Goal: Task Accomplishment & Management: Manage account settings

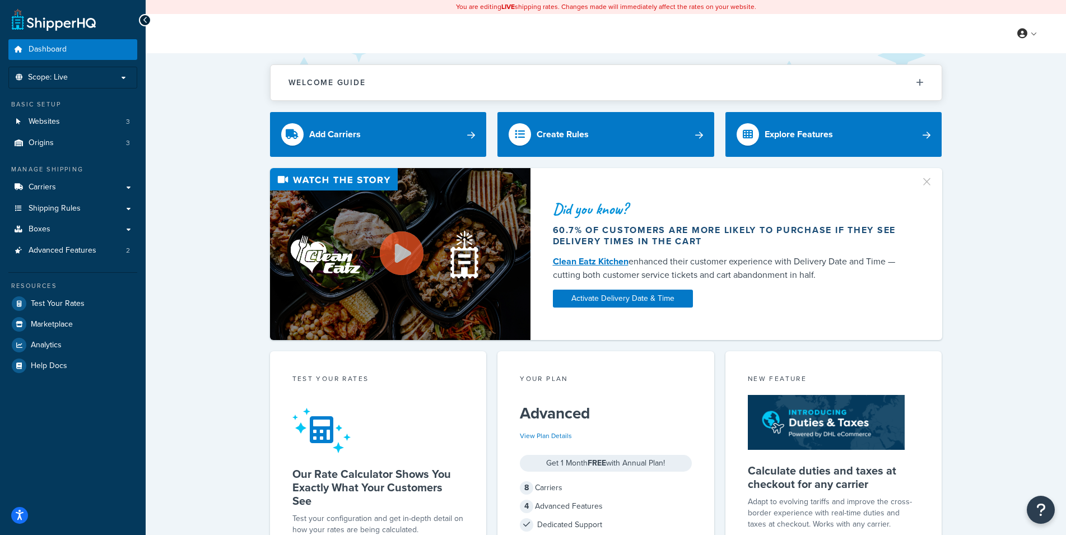
click at [210, 257] on div "Did you know? 60.7% of customers are more likely to purchase if they see delive…" at bounding box center [606, 254] width 876 height 172
click at [210, 256] on div "Did you know? 60.7% of customers are more likely to purchase if they see delive…" at bounding box center [606, 254] width 876 height 172
click at [210, 257] on div "Did you know? 60.7% of customers are more likely to purchase if they see delive…" at bounding box center [606, 254] width 876 height 172
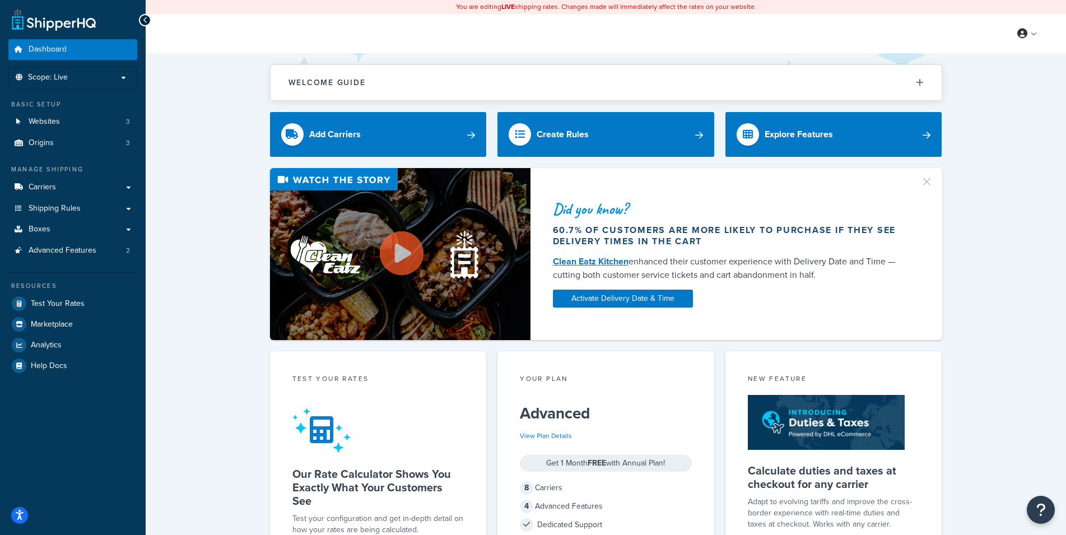
click at [203, 216] on div "Did you know? 60.7% of customers are more likely to purchase if they see delive…" at bounding box center [606, 254] width 876 height 172
click at [164, 171] on div "Welcome Guide ShipperHQ: An Overview Carrier Setup Shipping Rules Overview Comm…" at bounding box center [606, 471] width 920 height 836
click at [123, 180] on link "Carriers" at bounding box center [72, 187] width 129 height 21
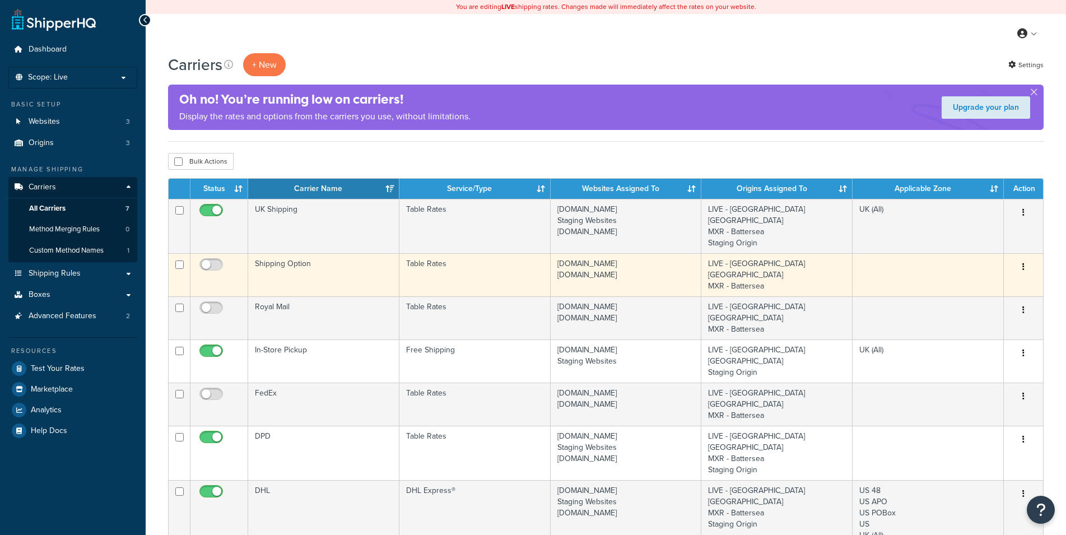
scroll to position [57, 0]
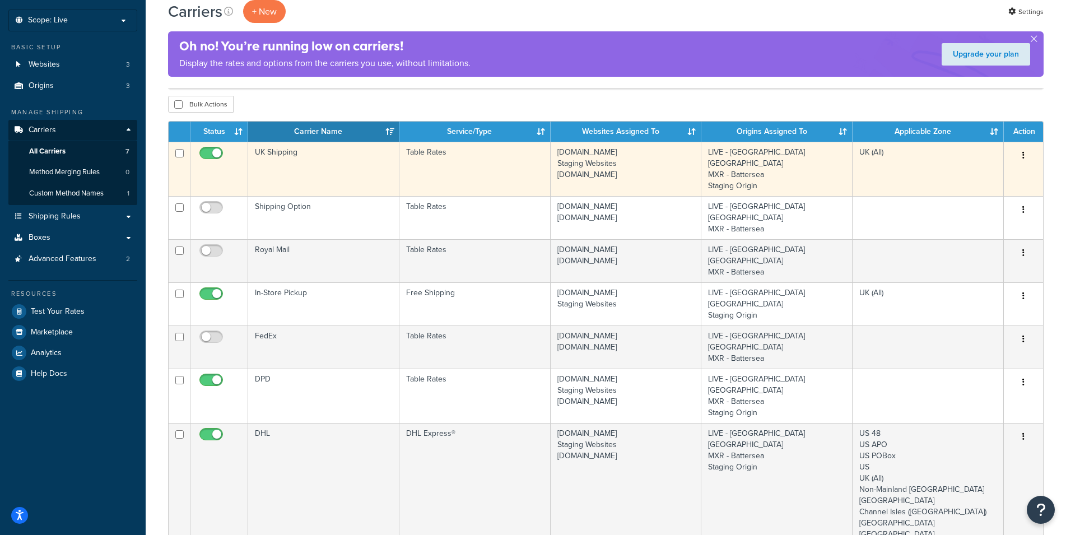
click at [349, 156] on td "UK Shipping" at bounding box center [323, 169] width 151 height 54
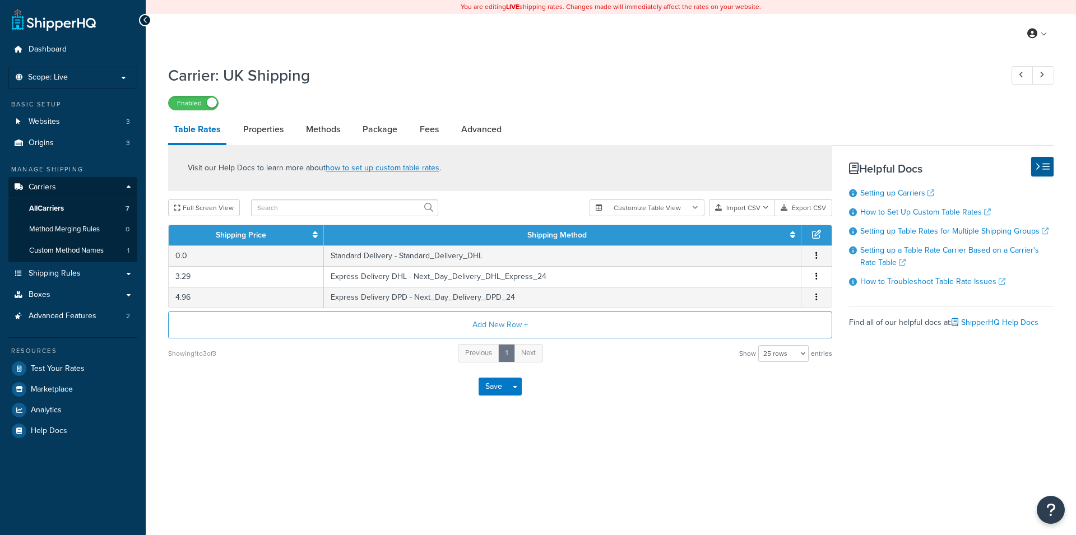
select select "25"
click at [155, 283] on div "Carrier: UK Shipping Enabled Table Rates Properties Methods Package Fees Advanc…" at bounding box center [611, 248] width 930 height 379
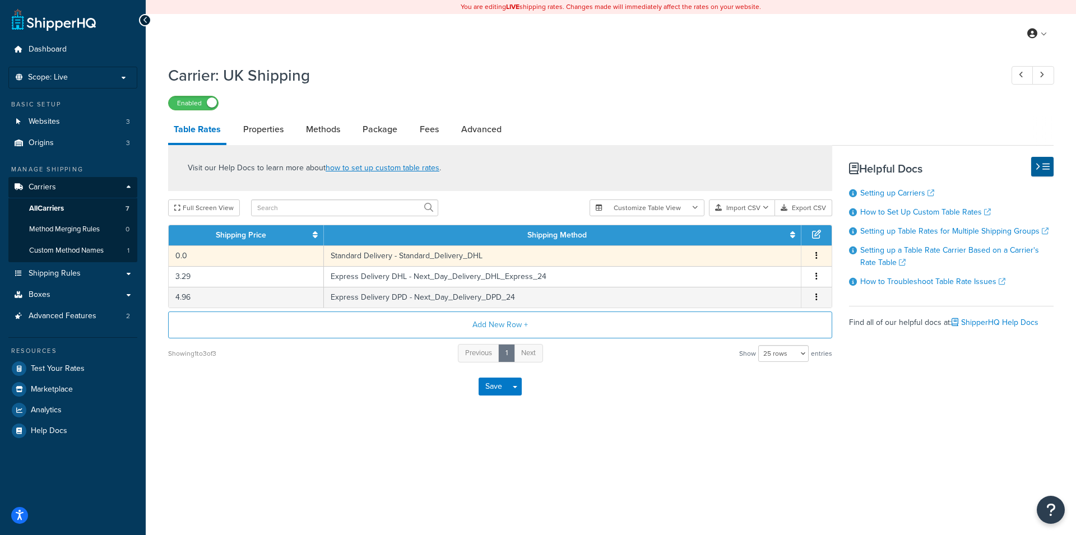
click at [450, 254] on td "Standard Delivery - Standard_Delivery_DHL" at bounding box center [562, 255] width 477 height 21
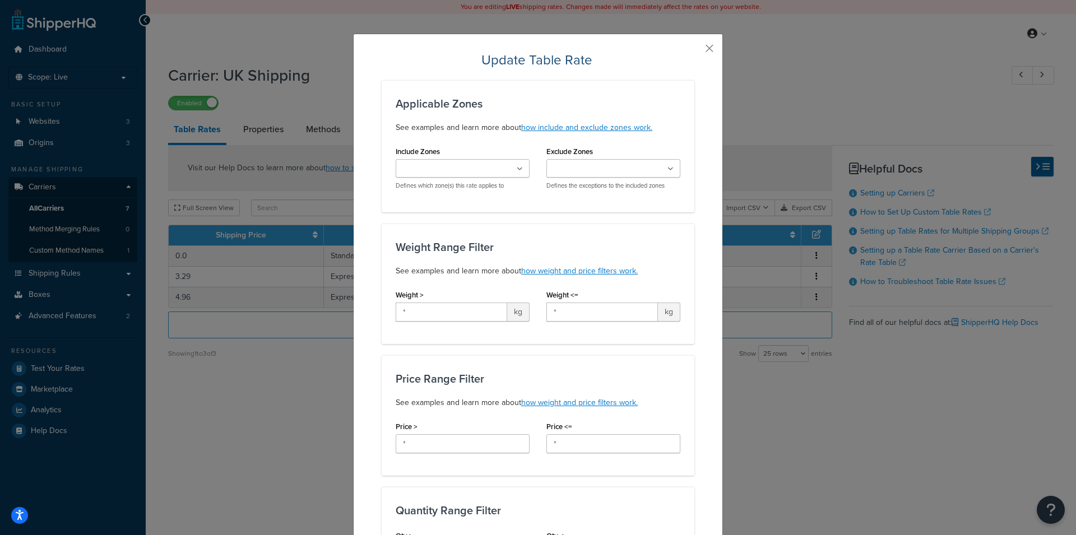
click at [818, 406] on div "Update Table Rate Applicable Zones See examples and learn more about how includ…" at bounding box center [538, 267] width 1076 height 535
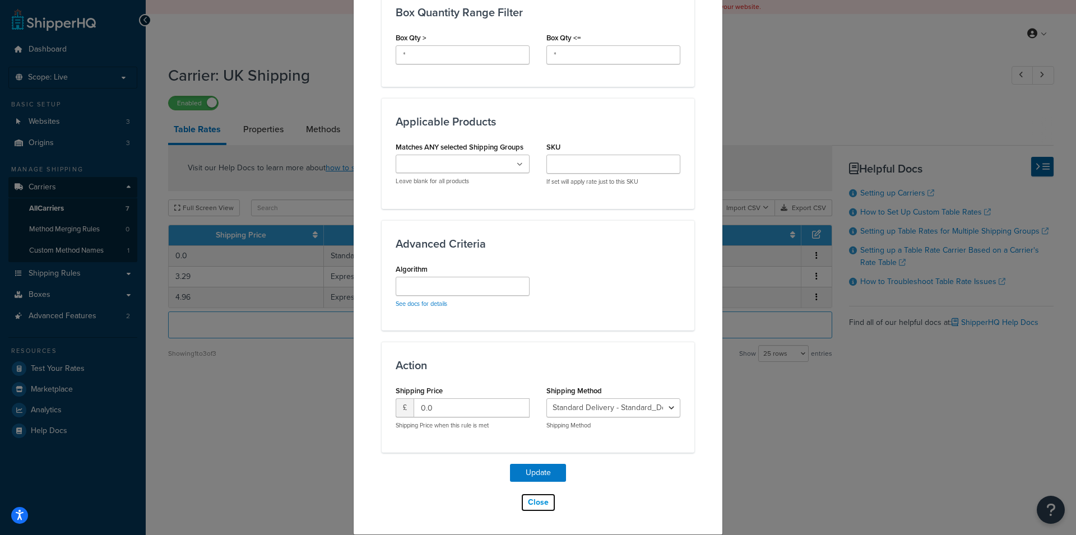
click at [536, 504] on button "Close" at bounding box center [537, 502] width 35 height 19
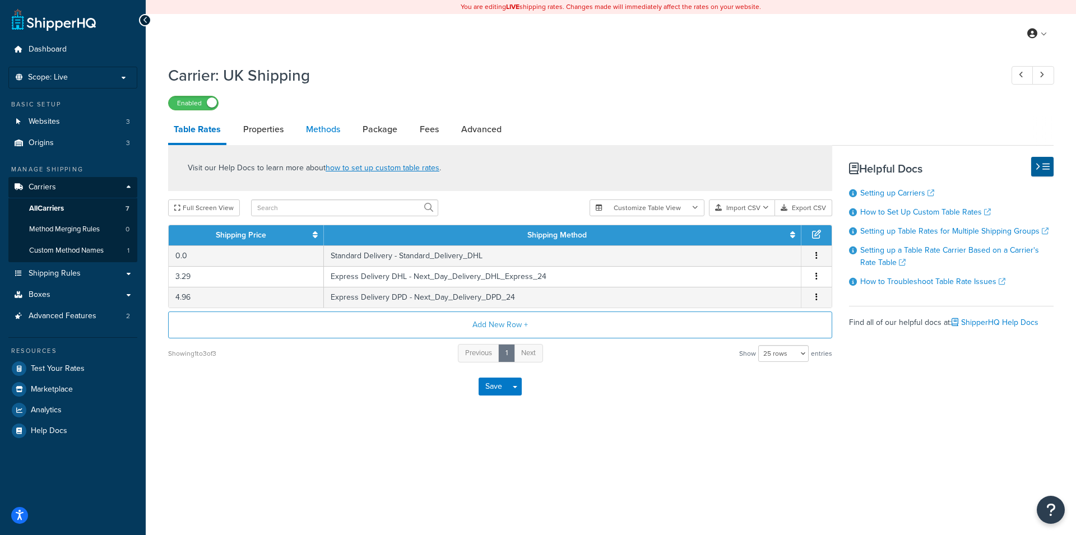
click at [306, 134] on link "Methods" at bounding box center [322, 129] width 45 height 27
select select "25"
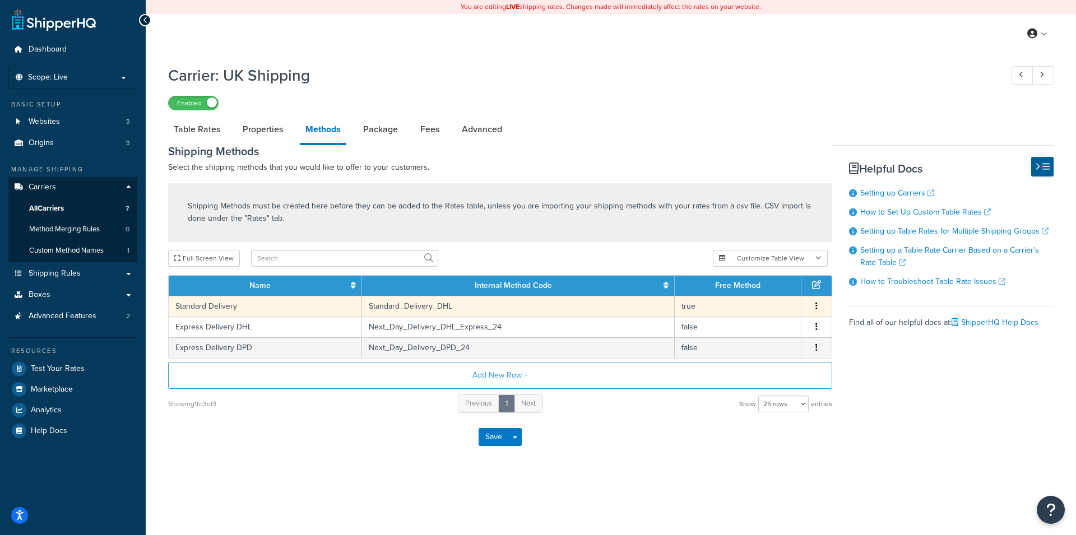
click at [816, 305] on icon "button" at bounding box center [816, 306] width 2 height 8
click at [761, 295] on div "Edit" at bounding box center [760, 296] width 80 height 23
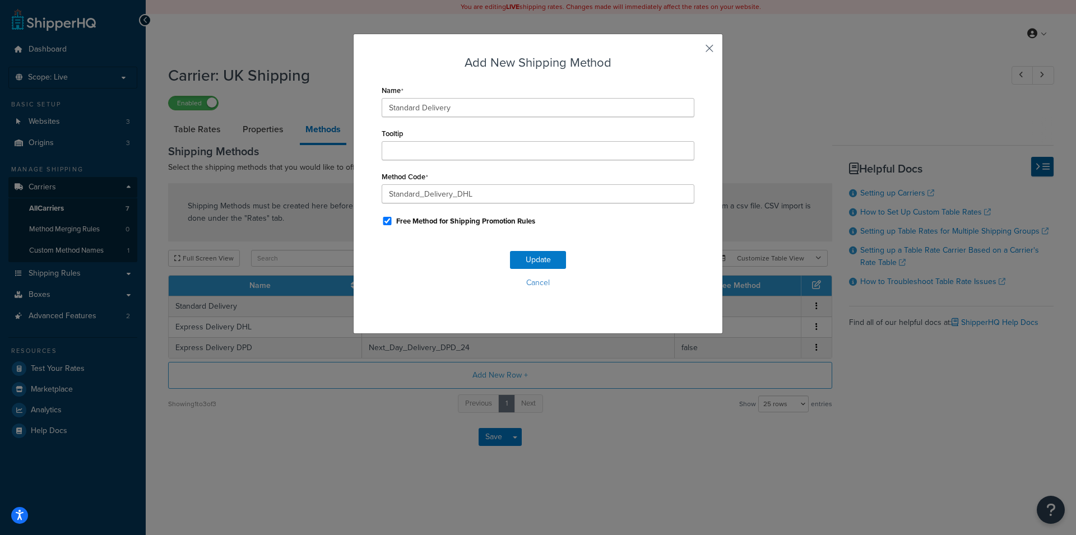
click at [694, 51] on button "button" at bounding box center [692, 52] width 3 height 3
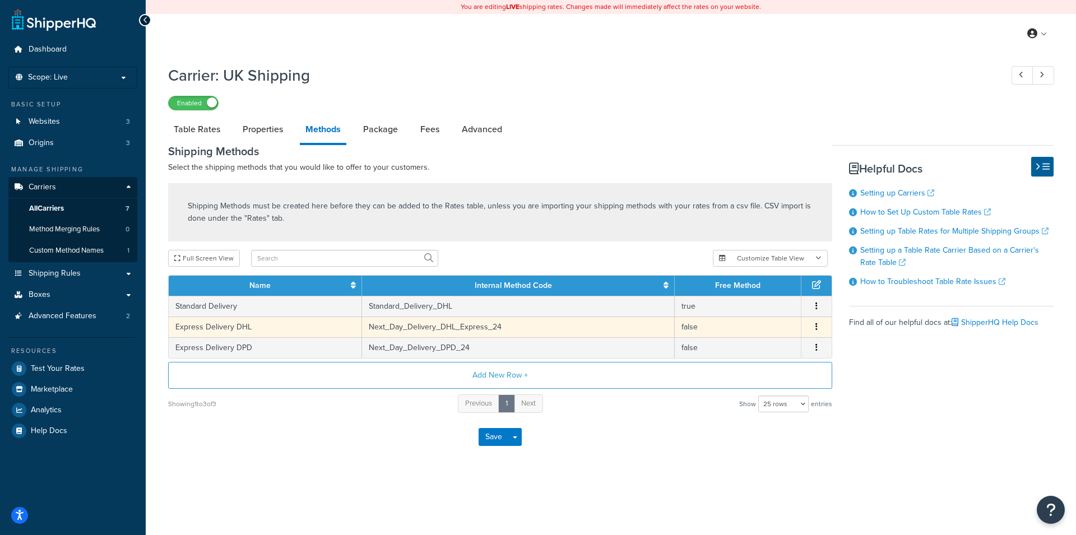
click at [817, 325] on icon "button" at bounding box center [816, 327] width 2 height 8
click at [785, 318] on div "Edit" at bounding box center [760, 316] width 80 height 23
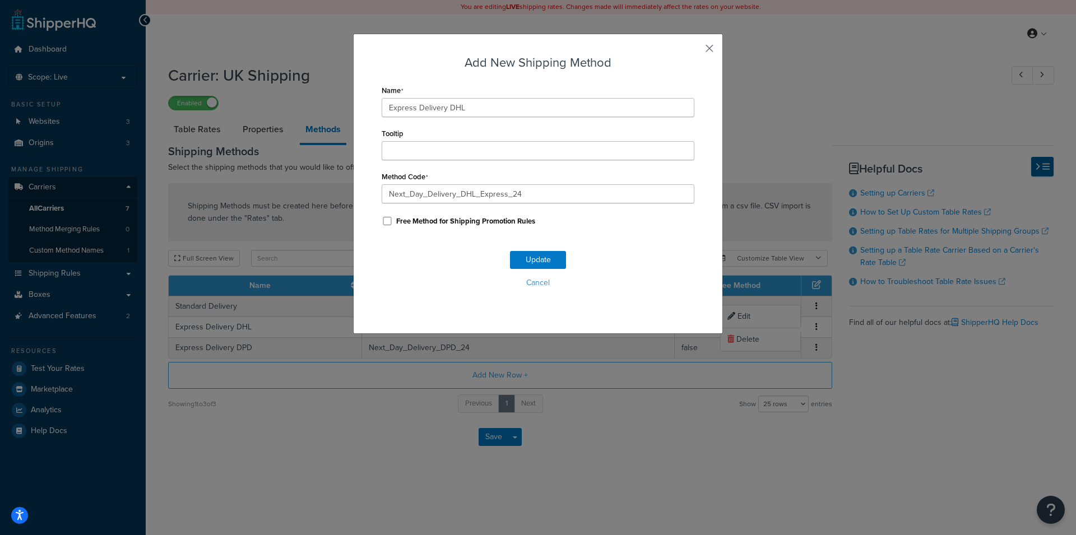
click at [694, 51] on button "button" at bounding box center [692, 52] width 3 height 3
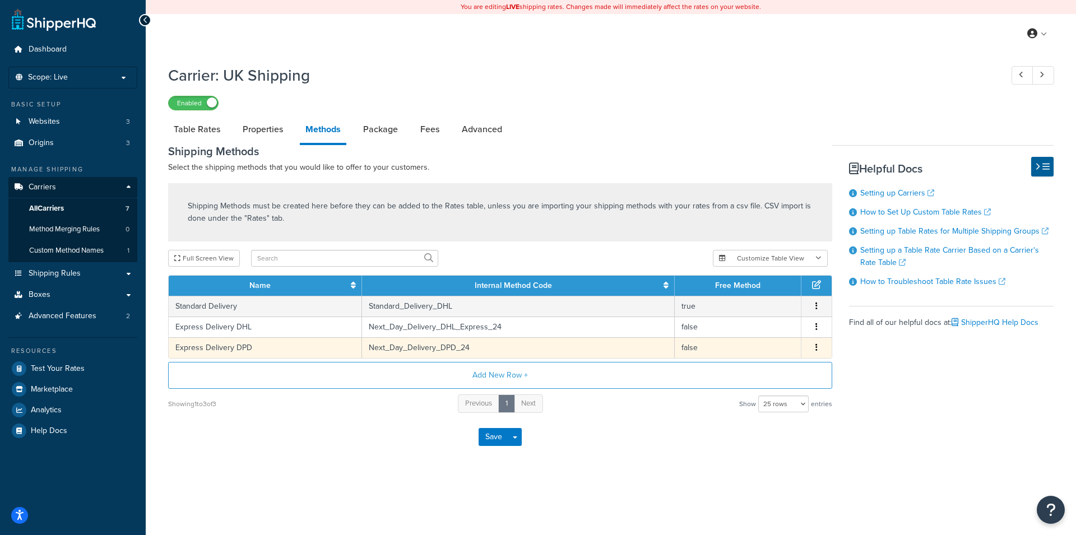
click at [458, 351] on td "Next_Day_Delivery_DPD_24" at bounding box center [518, 347] width 313 height 21
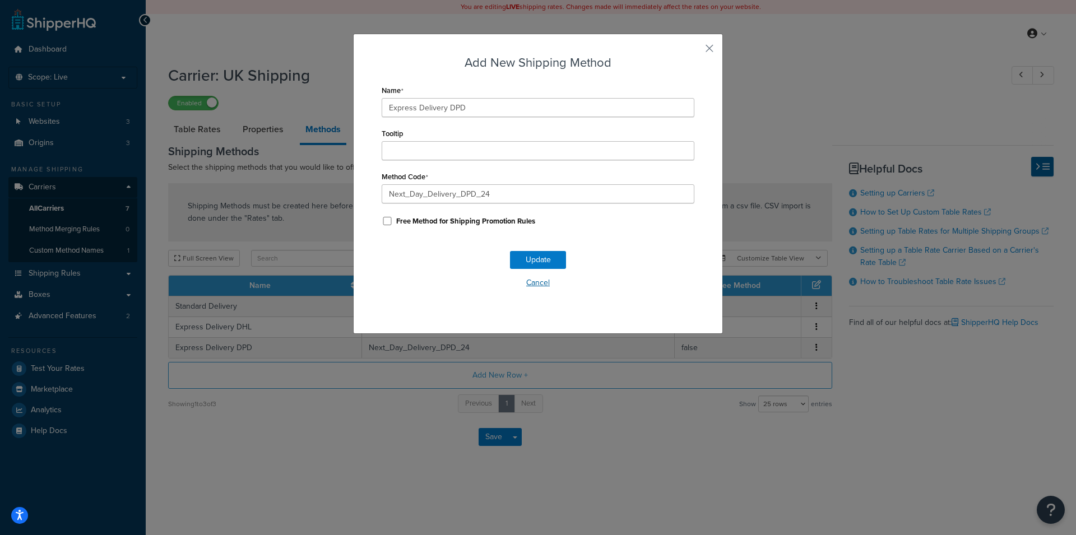
click at [539, 288] on button "Cancel" at bounding box center [537, 282] width 313 height 17
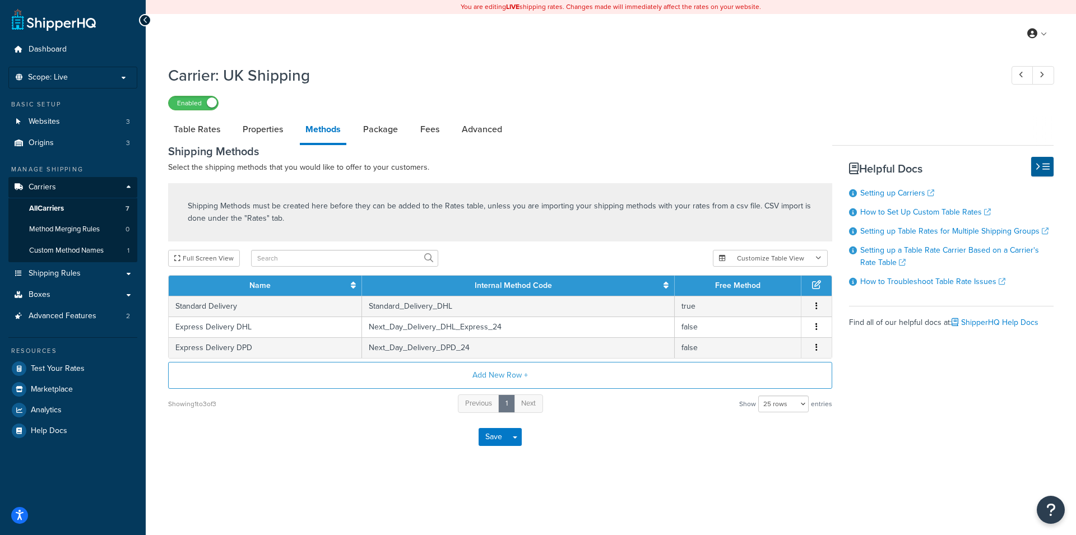
click at [910, 398] on div "Table Rates Properties Methods Package Fees Advanced Shipping Methods Select th…" at bounding box center [610, 288] width 885 height 344
